Goal: Task Accomplishment & Management: Complete application form

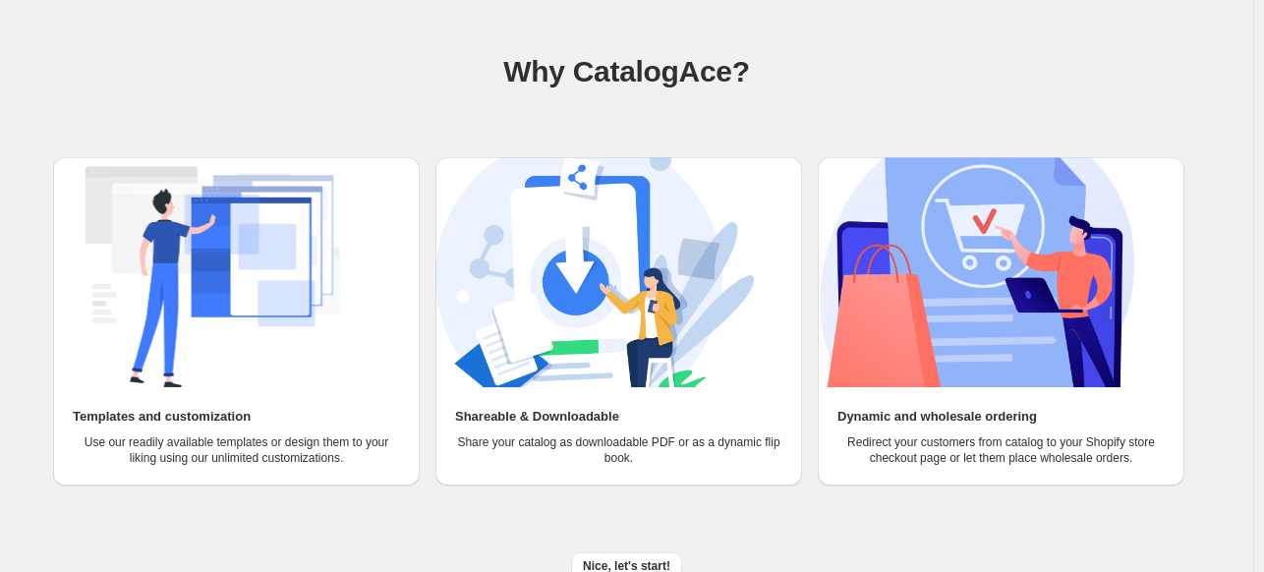
scroll to position [125, 0]
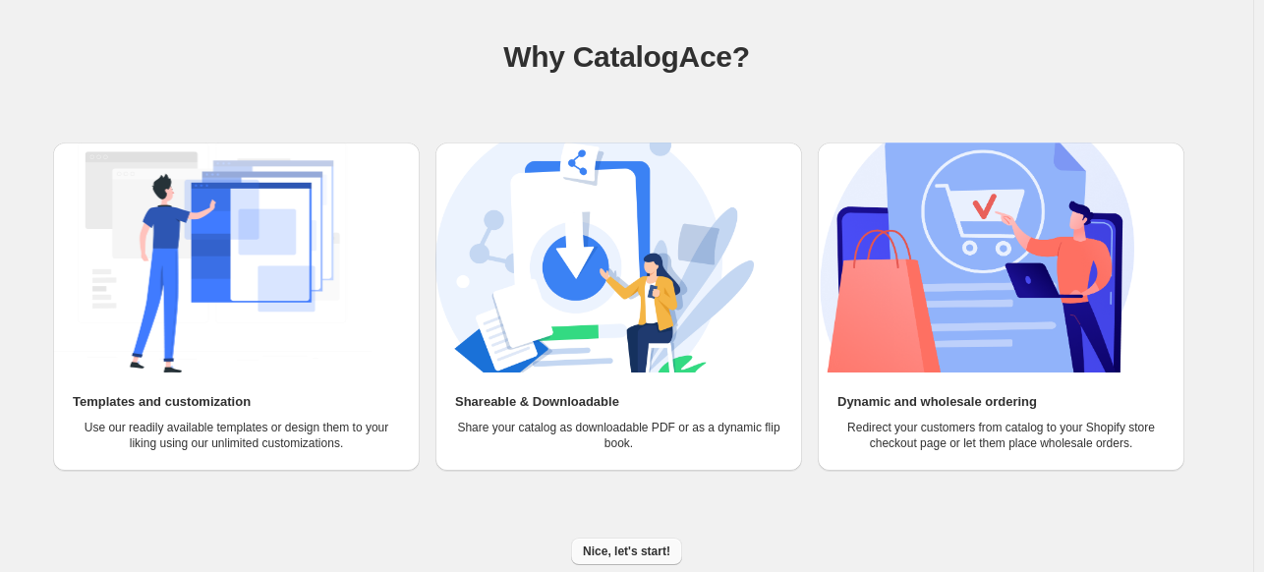
click at [614, 549] on span "Nice, let's start!" at bounding box center [626, 551] width 87 height 16
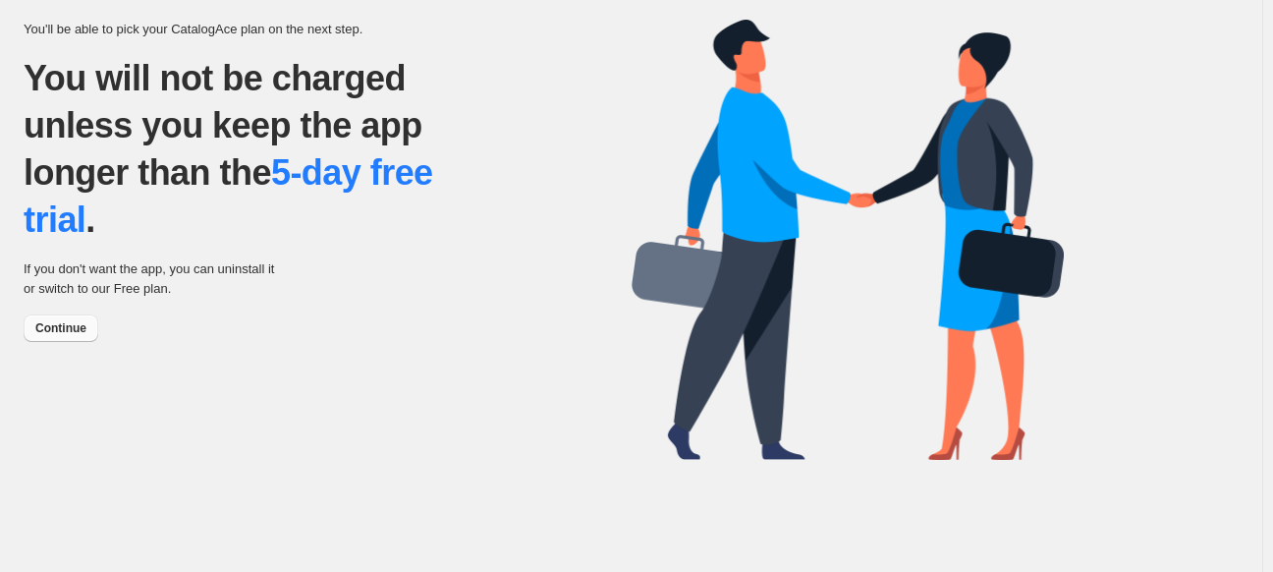
click at [71, 333] on span "Continue" at bounding box center [60, 328] width 51 height 16
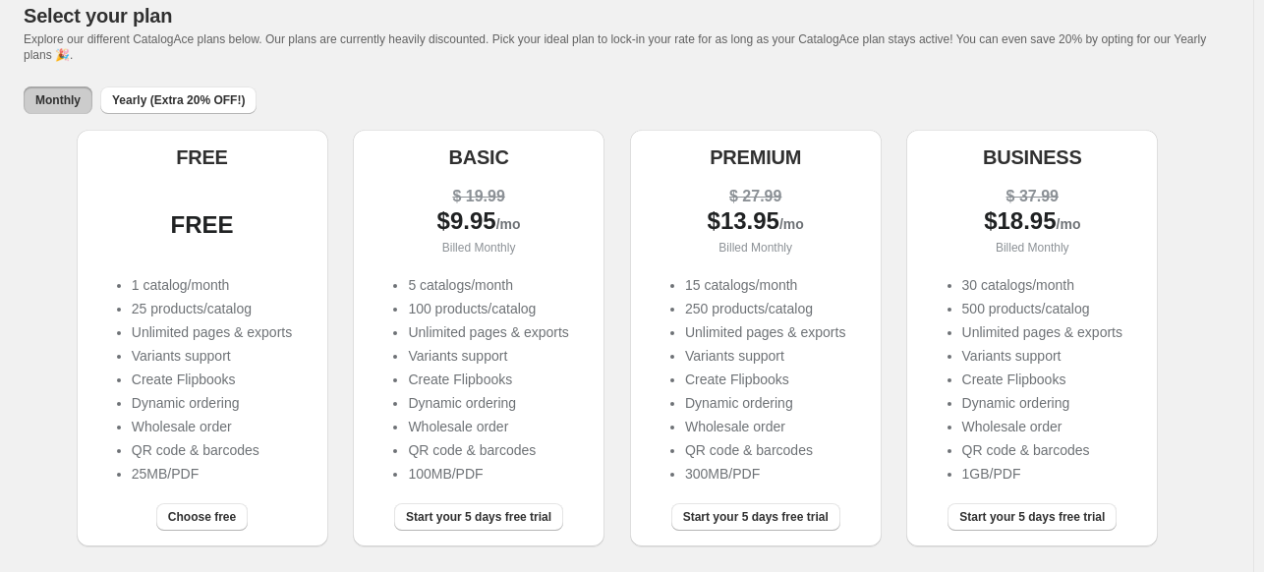
scroll to position [295, 0]
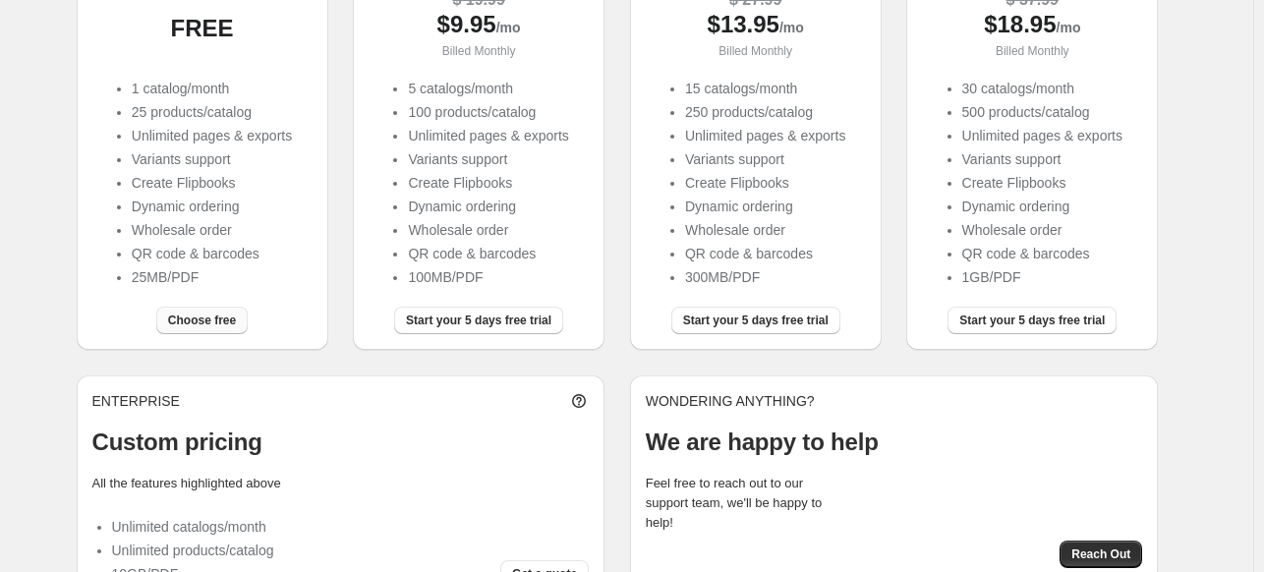
click at [203, 328] on span "Choose free" at bounding box center [202, 320] width 68 height 16
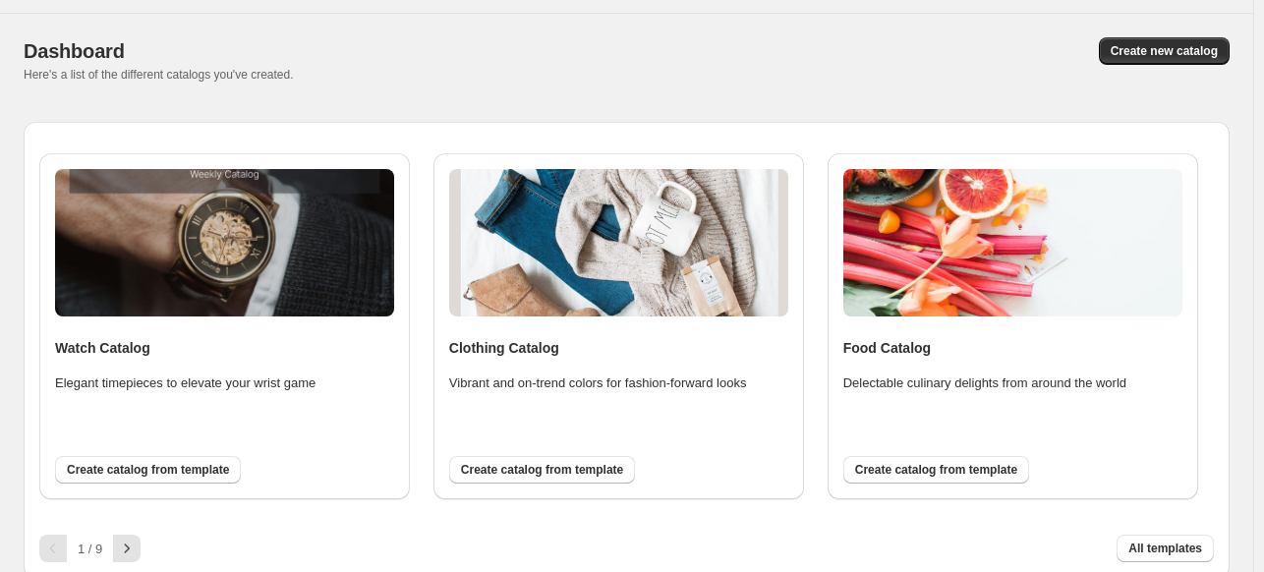
scroll to position [62, 0]
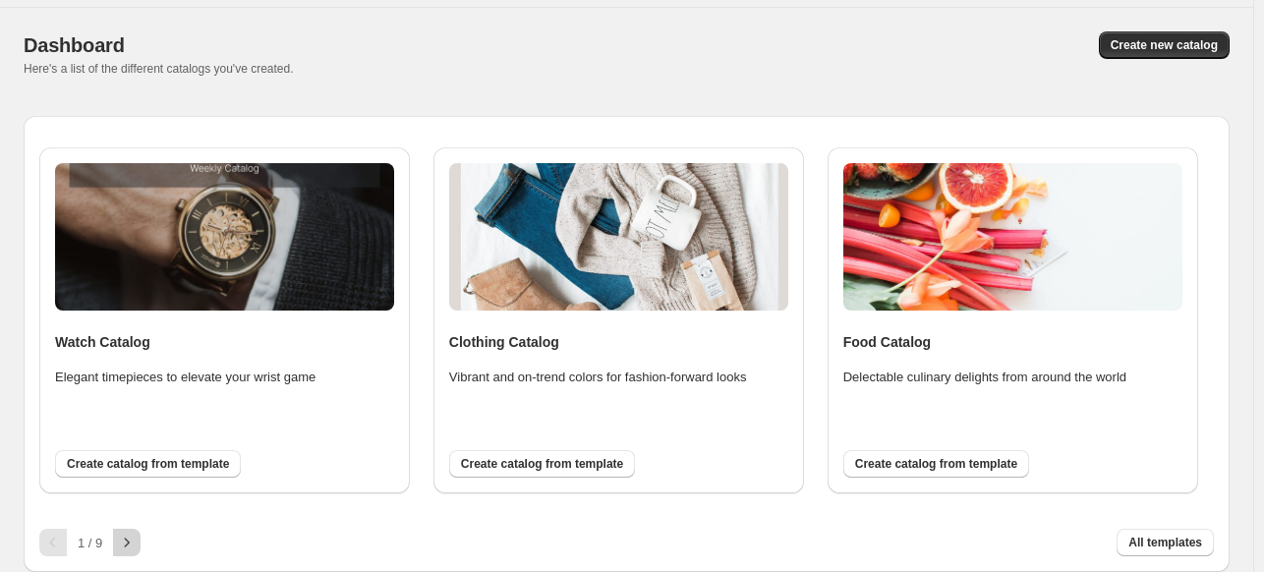
click at [128, 540] on icon "button" at bounding box center [127, 542] width 5 height 9
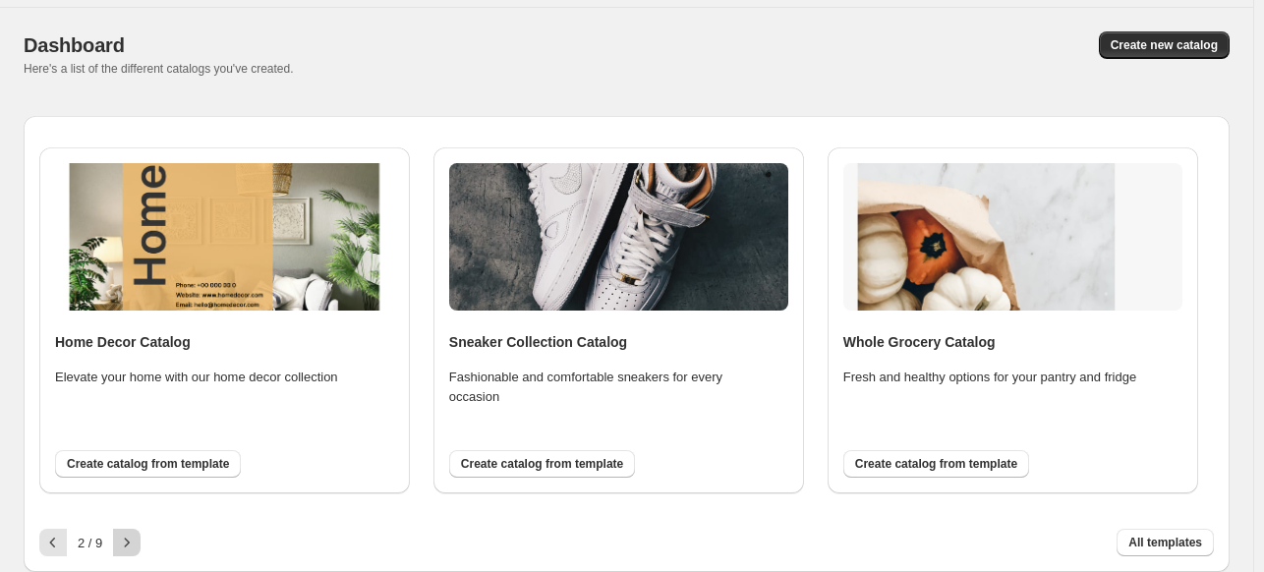
click at [126, 540] on icon "button" at bounding box center [127, 542] width 5 height 9
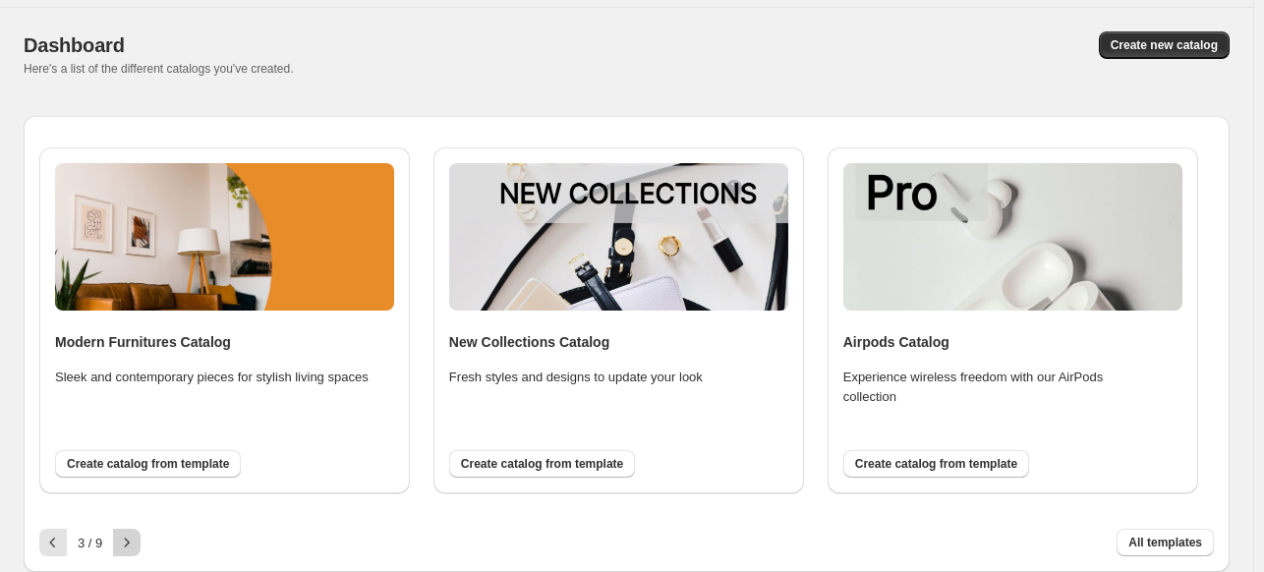
click at [124, 540] on icon "button" at bounding box center [127, 543] width 20 height 20
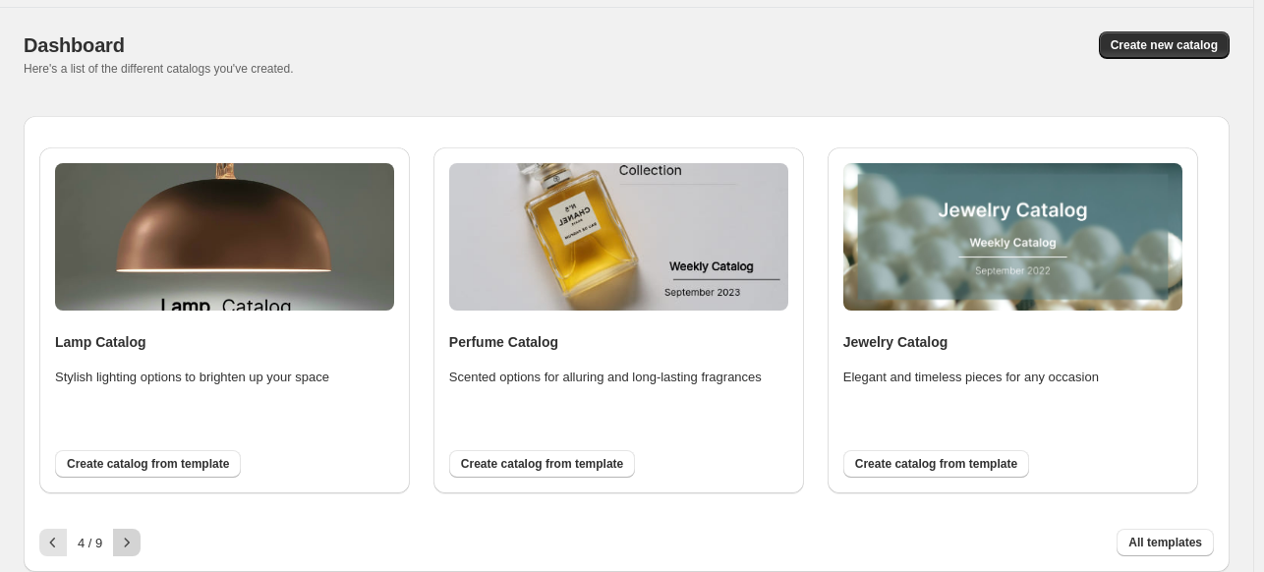
click at [124, 540] on icon "button" at bounding box center [127, 543] width 20 height 20
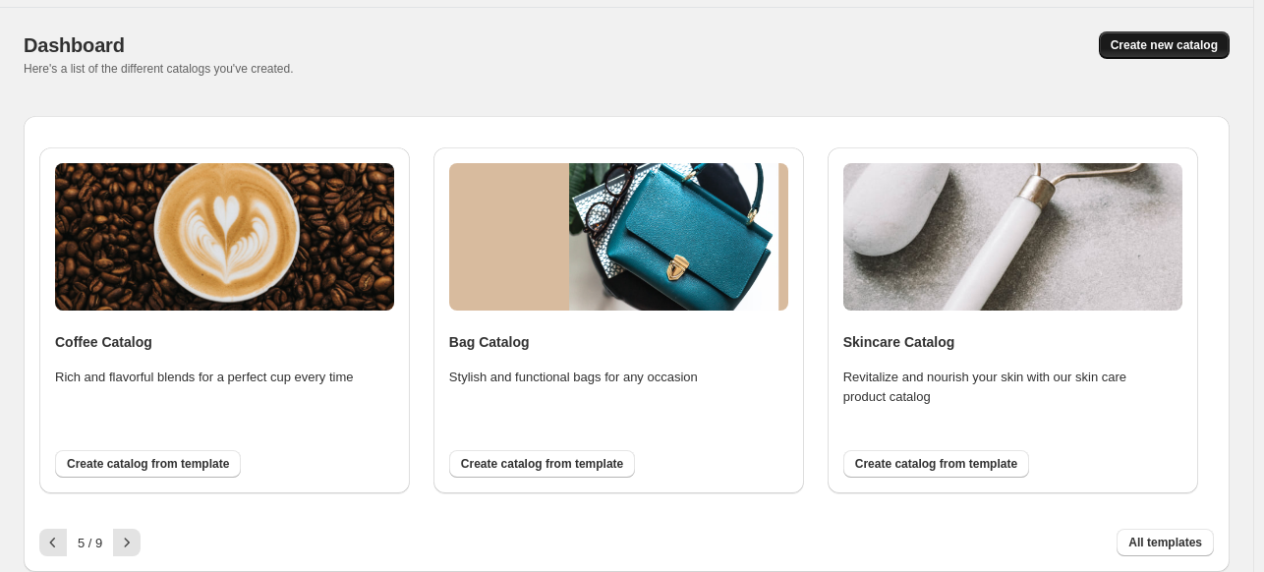
click at [1195, 41] on span "Create new catalog" at bounding box center [1163, 45] width 107 height 16
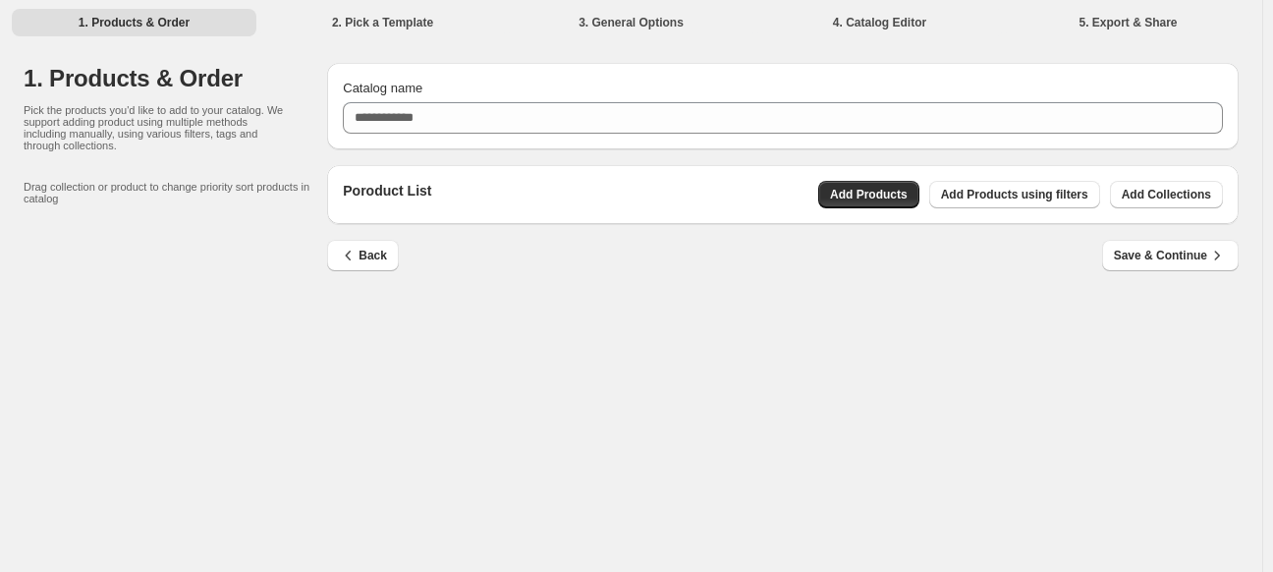
click at [878, 250] on div "Back Save & Continue" at bounding box center [775, 247] width 928 height 47
click at [400, 27] on li "2. Pick a Template" at bounding box center [382, 22] width 245 height 28
click at [678, 23] on li "3. General Options" at bounding box center [631, 22] width 245 height 28
click at [1115, 199] on button "Add Collections" at bounding box center [1166, 195] width 113 height 28
click at [353, 257] on icon "button" at bounding box center [349, 256] width 20 height 20
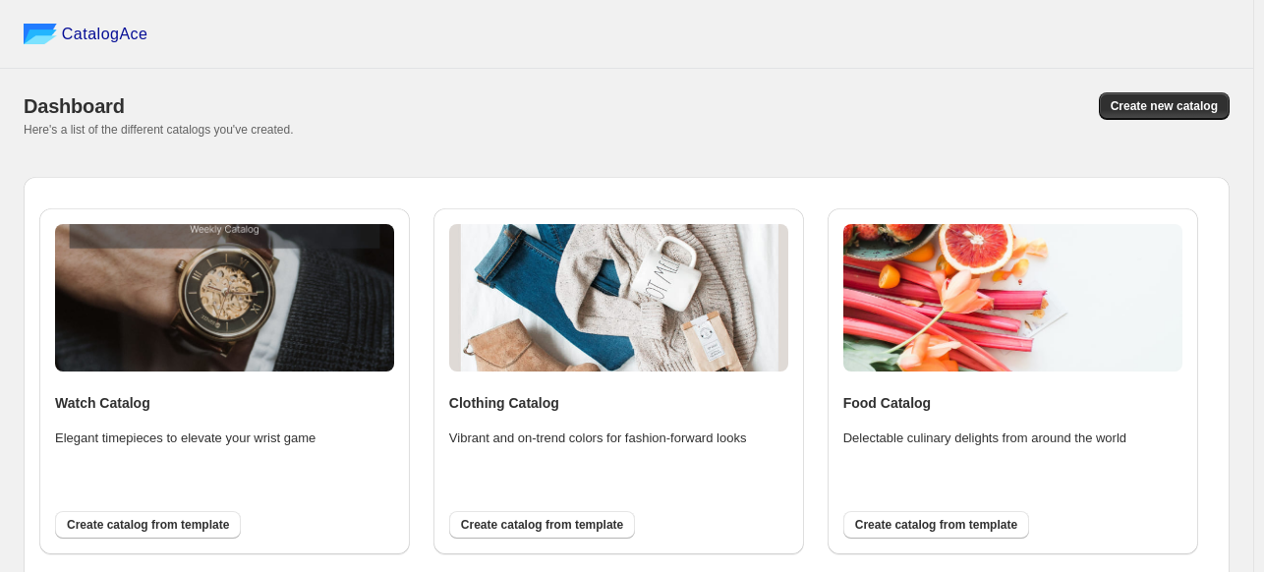
click at [637, 356] on img at bounding box center [618, 297] width 339 height 147
click at [987, 358] on img at bounding box center [1012, 297] width 339 height 147
click at [979, 521] on span "Create catalog from template" at bounding box center [936, 525] width 162 height 16
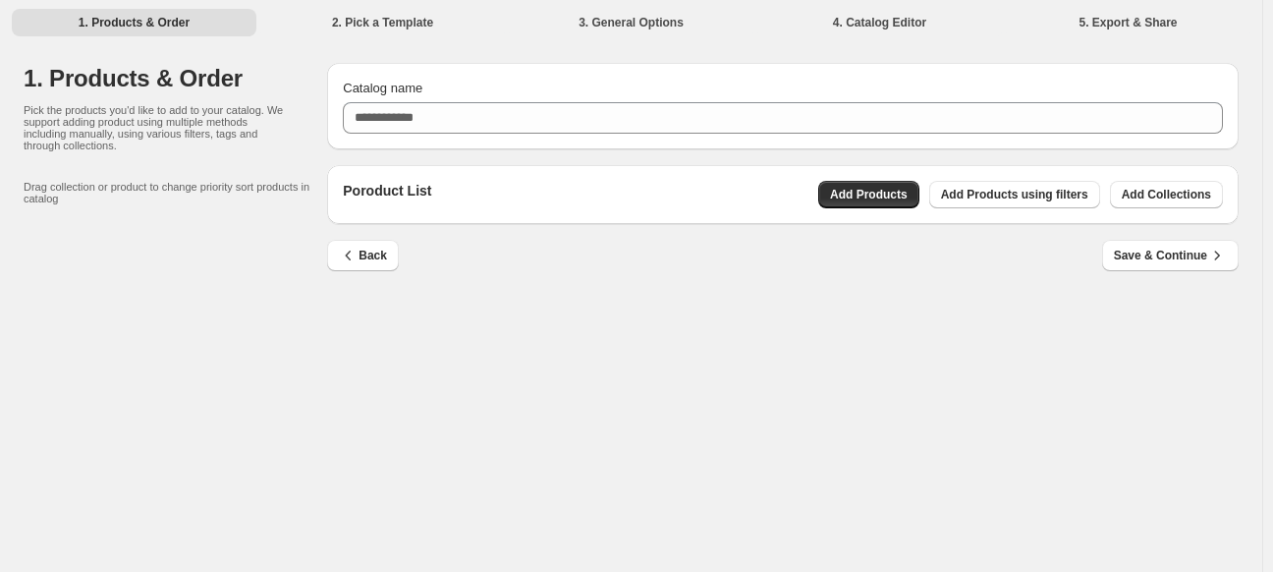
click at [400, 19] on li "2. Pick a Template" at bounding box center [382, 22] width 245 height 28
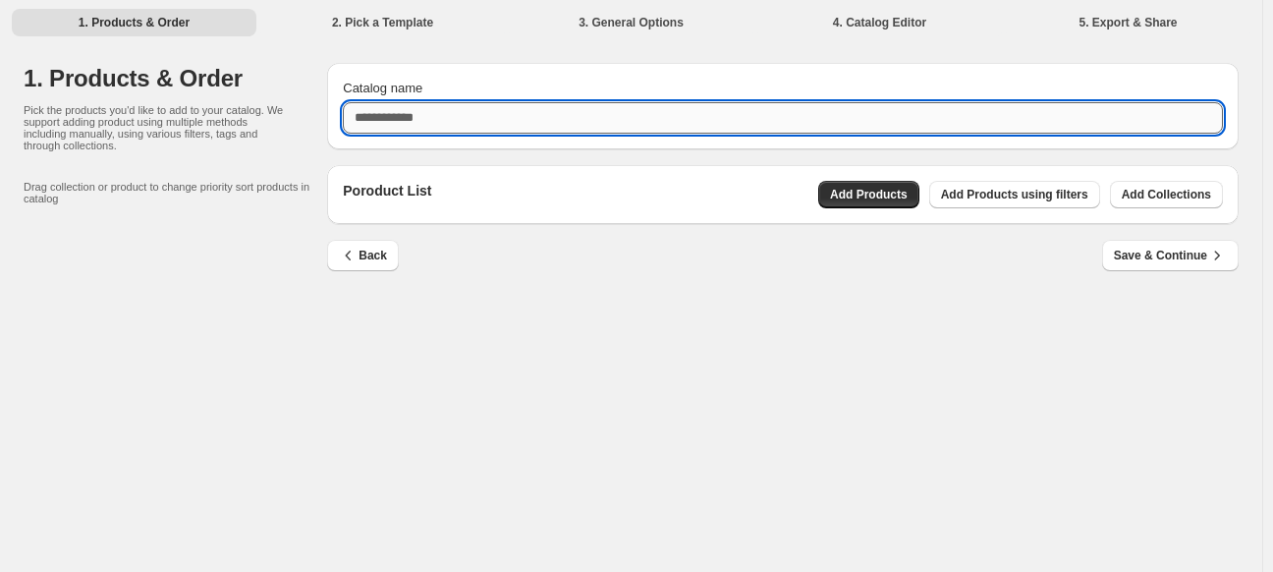
click at [479, 127] on input "Catalog name" at bounding box center [783, 117] width 880 height 31
type input "***"
click at [1195, 260] on span "Save & Continue" at bounding box center [1170, 256] width 113 height 20
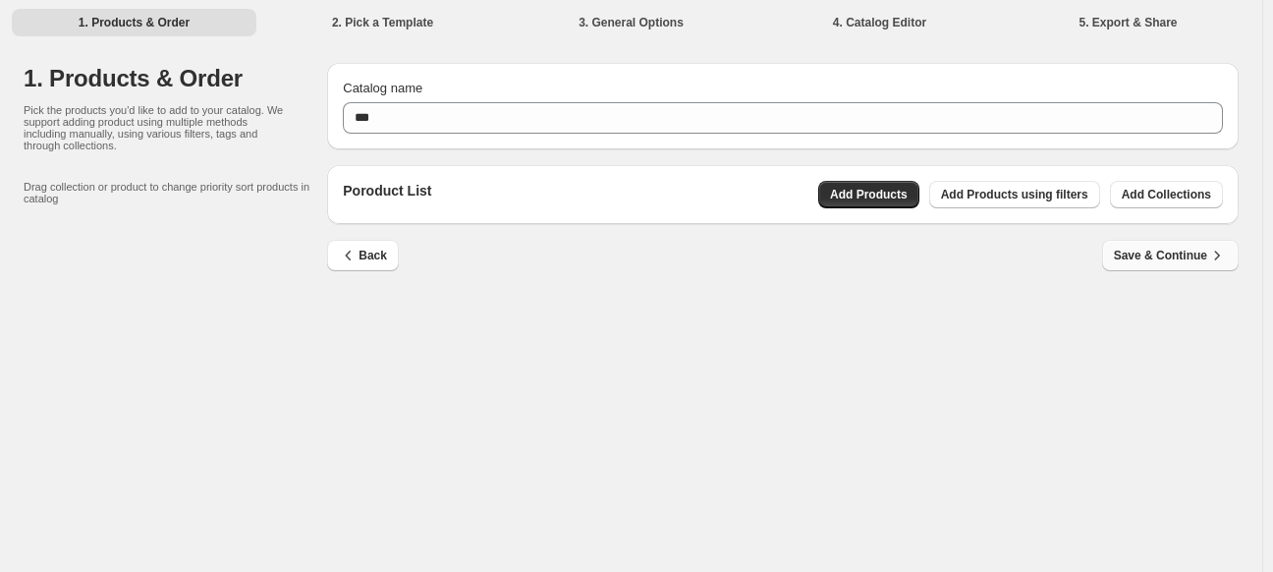
click at [1163, 255] on span "Save & Continue" at bounding box center [1170, 256] width 113 height 20
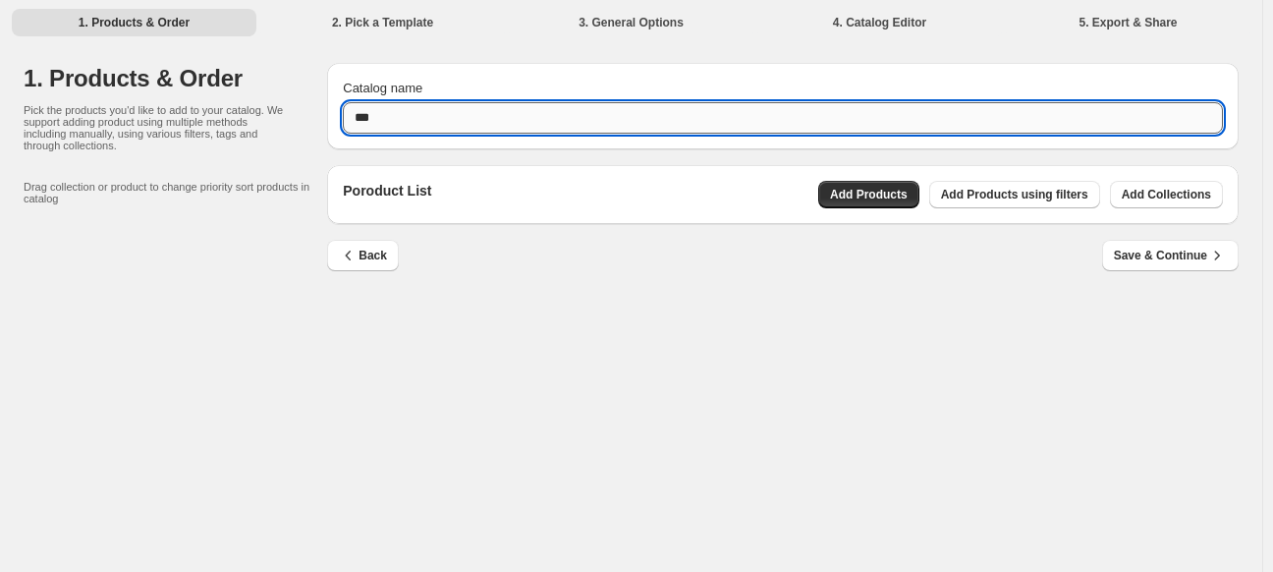
click at [430, 124] on input "***" at bounding box center [783, 117] width 880 height 31
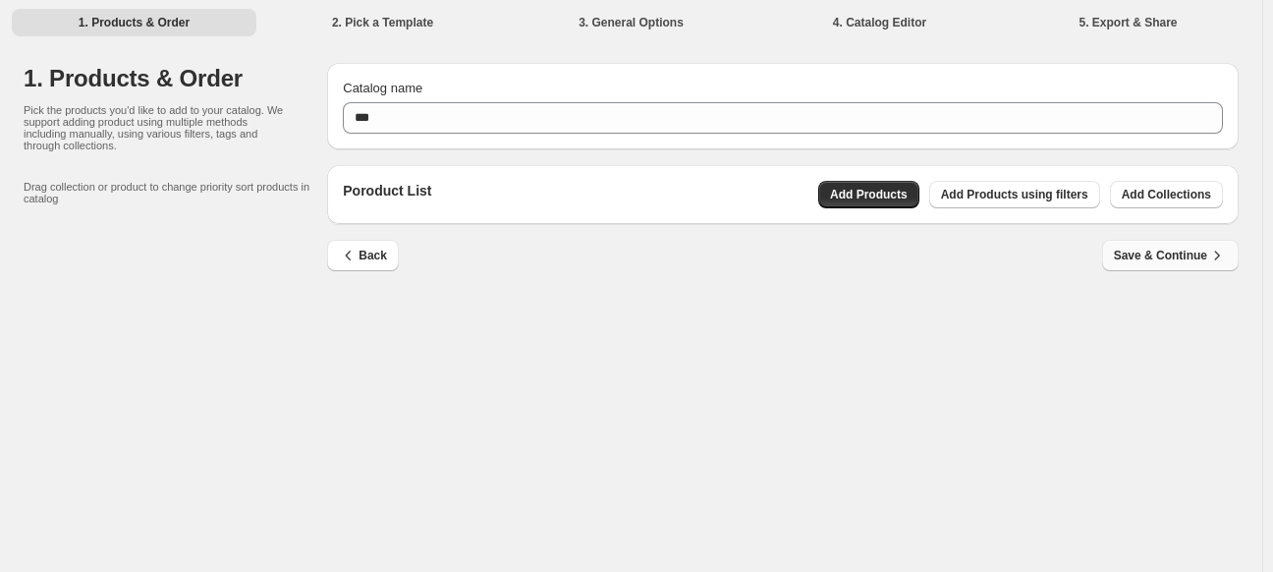
click at [1144, 255] on span "Save & Continue" at bounding box center [1170, 256] width 113 height 20
click at [1165, 256] on span "Save & Continue" at bounding box center [1170, 256] width 113 height 20
click at [1165, 257] on span "Save & Continue" at bounding box center [1170, 256] width 113 height 20
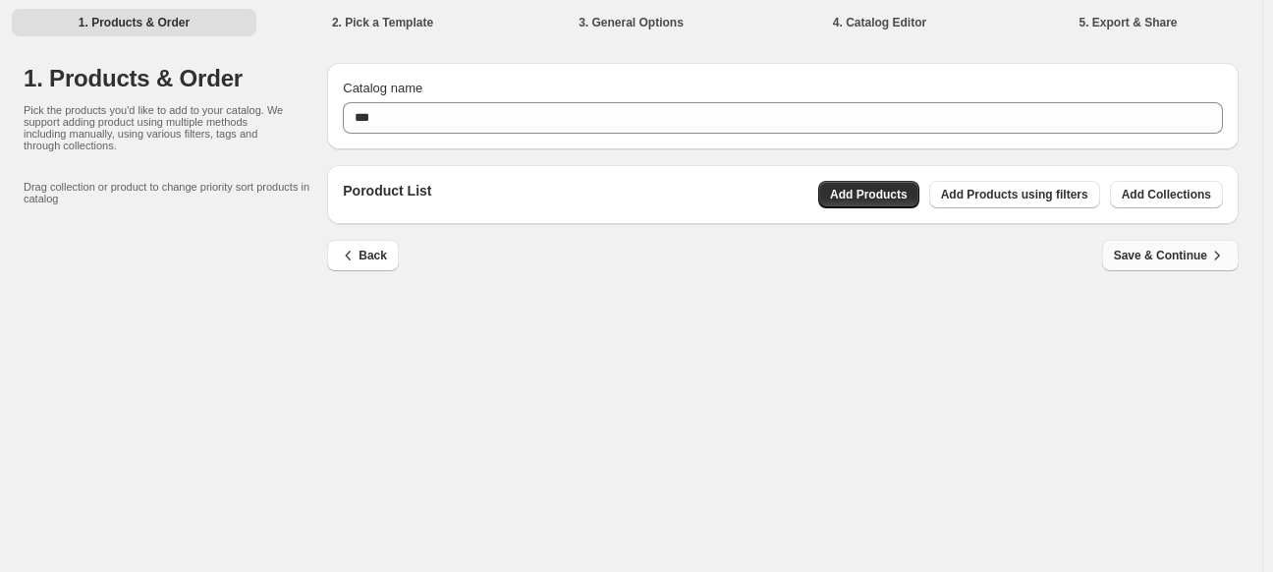
click at [1165, 257] on span "Save & Continue" at bounding box center [1170, 256] width 113 height 20
click at [405, 19] on li "2. Pick a Template" at bounding box center [382, 22] width 245 height 28
click at [405, 21] on li "2. Pick a Template" at bounding box center [382, 22] width 245 height 28
click at [905, 196] on span "Add Products" at bounding box center [869, 195] width 78 height 16
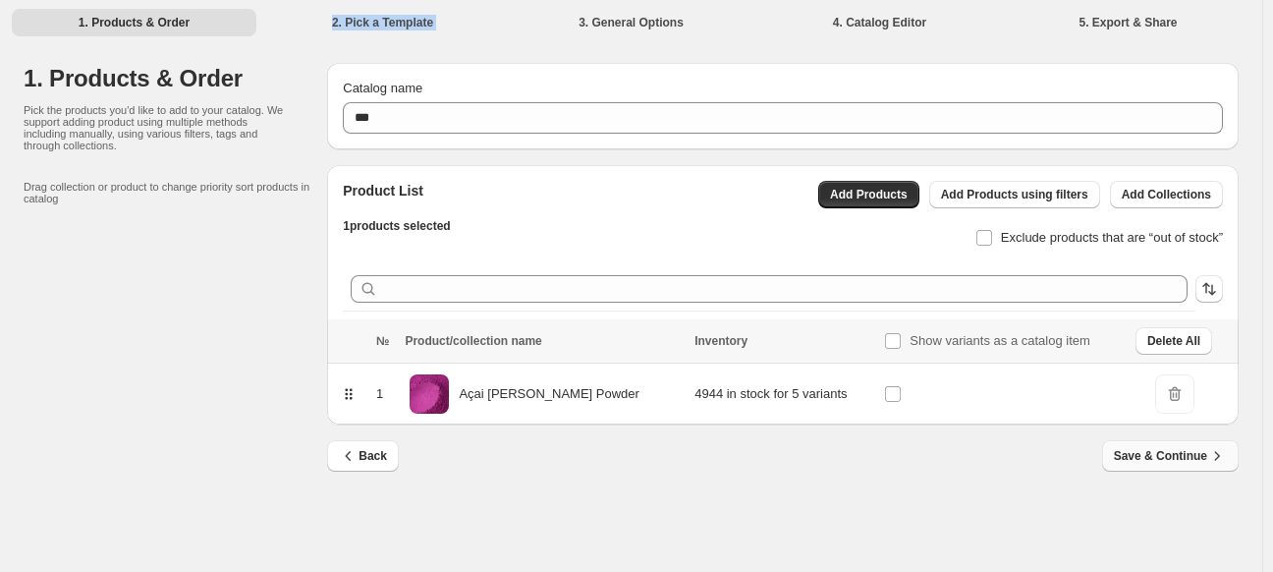
click at [1149, 456] on span "Save & Continue" at bounding box center [1170, 456] width 113 height 20
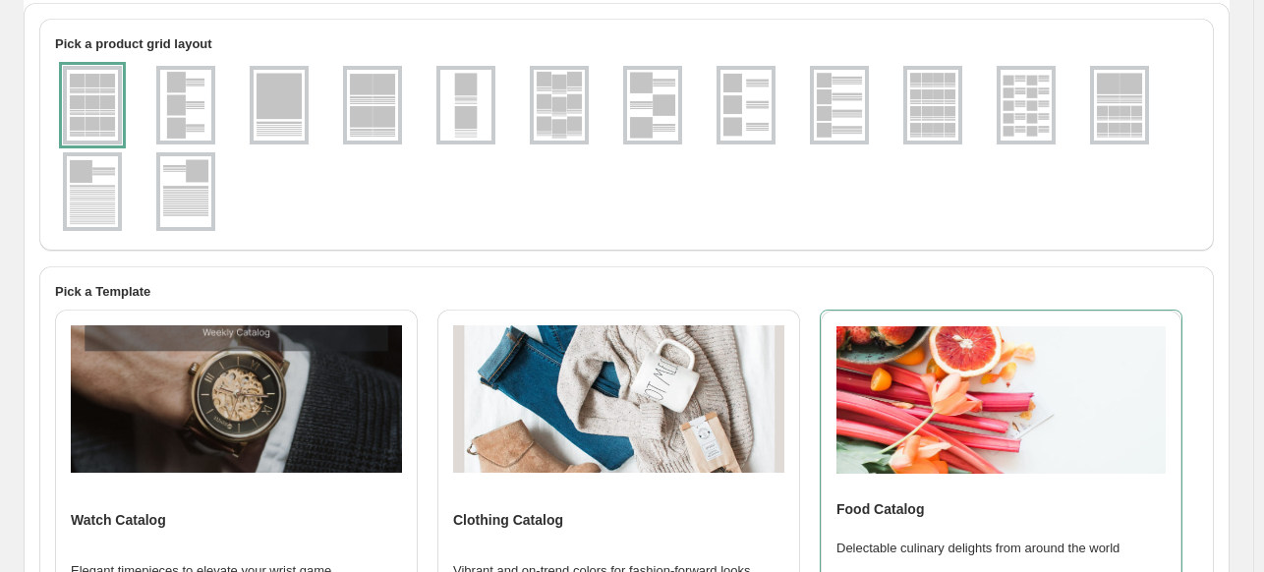
scroll to position [197, 0]
